Goal: Task Accomplishment & Management: Use online tool/utility

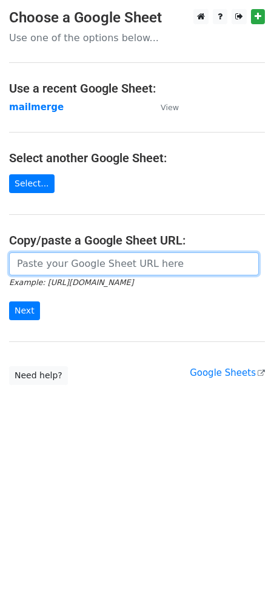
click at [48, 268] on input "url" at bounding box center [133, 263] width 249 height 23
paste input "[URL][DOMAIN_NAME]"
type input "[URL][DOMAIN_NAME]"
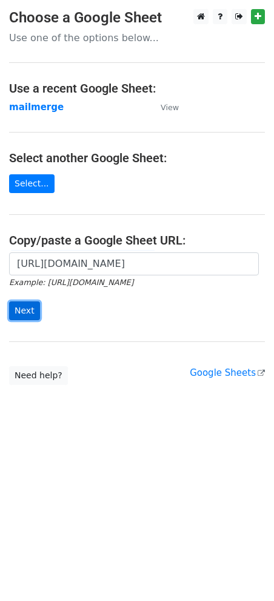
scroll to position [0, 0]
click at [14, 314] on input "Next" at bounding box center [24, 310] width 31 height 19
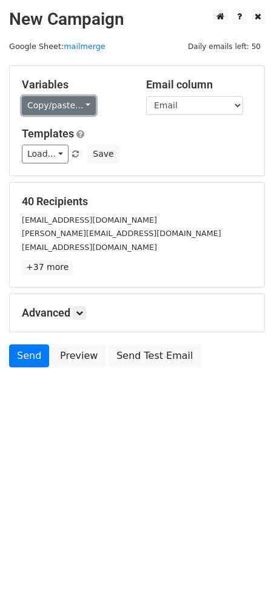
click at [73, 107] on link "Copy/paste..." at bounding box center [59, 105] width 74 height 19
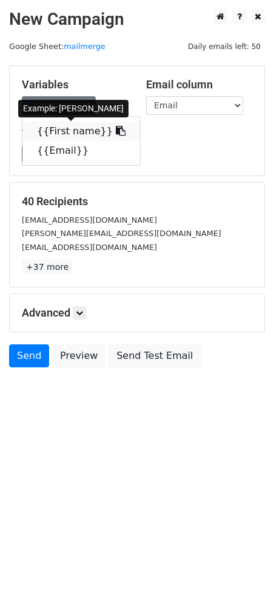
click at [79, 133] on link "{{First name}}" at bounding box center [80, 131] width 117 height 19
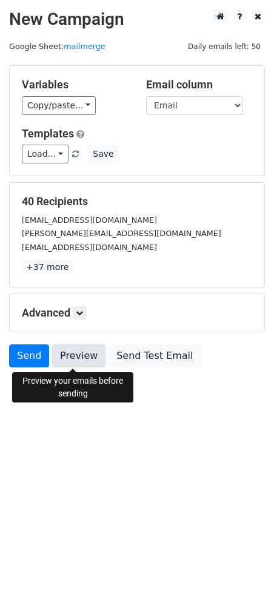
click at [77, 358] on link "Preview" at bounding box center [78, 355] width 53 height 23
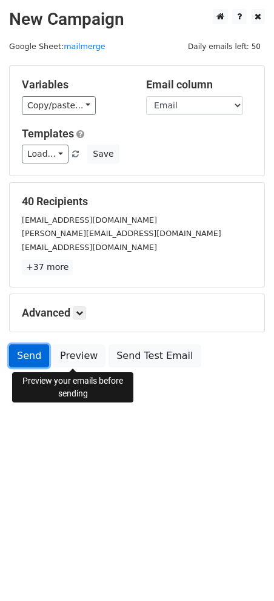
click at [36, 361] on link "Send" at bounding box center [29, 355] width 40 height 23
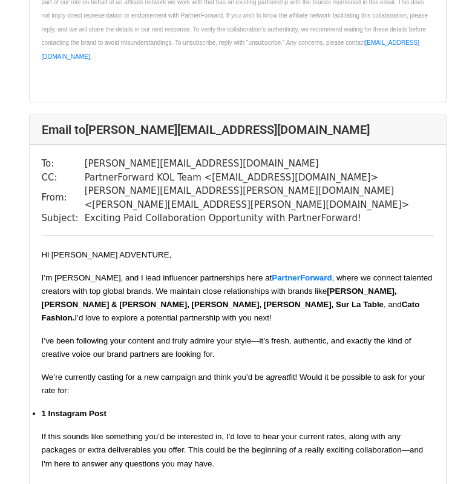
scroll to position [666, 0]
